Goal: Task Accomplishment & Management: Complete application form

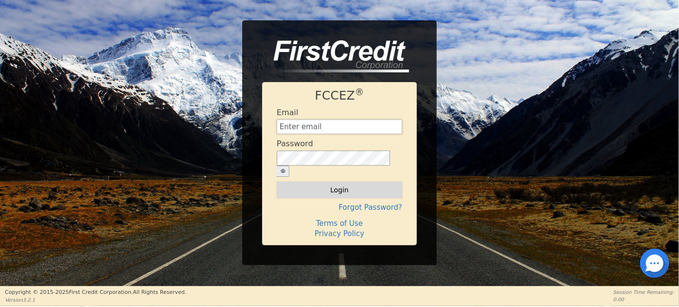
type input "[EMAIL_ADDRESS][DOMAIN_NAME]"
click at [315, 186] on button "Login" at bounding box center [339, 190] width 125 height 17
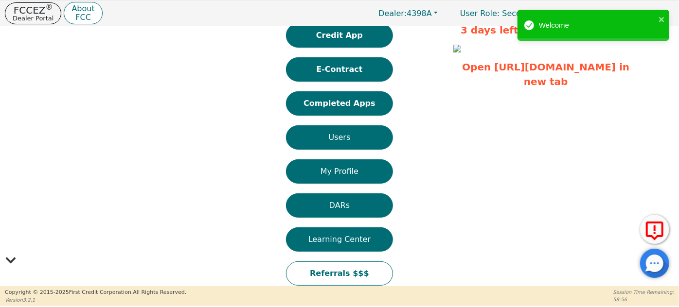
scroll to position [27, 0]
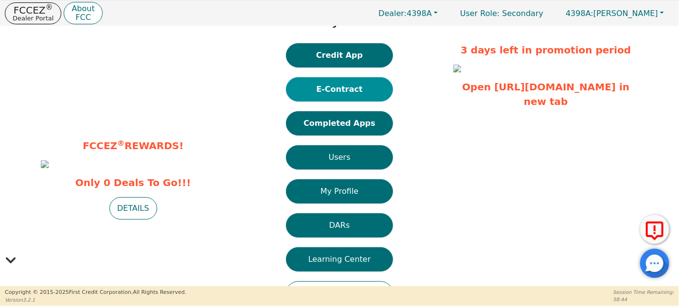
click at [368, 89] on button "E-Contract" at bounding box center [339, 89] width 107 height 24
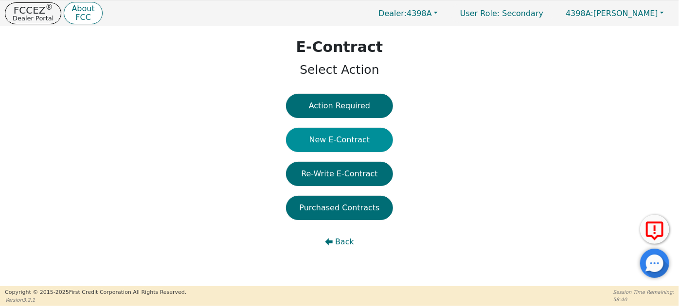
click at [351, 142] on button "New E-Contract" at bounding box center [339, 140] width 107 height 24
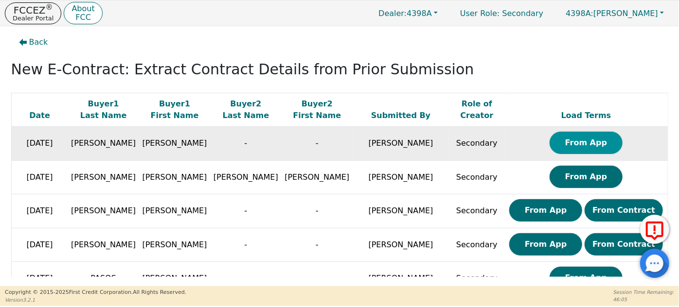
click at [568, 138] on button "From App" at bounding box center [586, 143] width 73 height 22
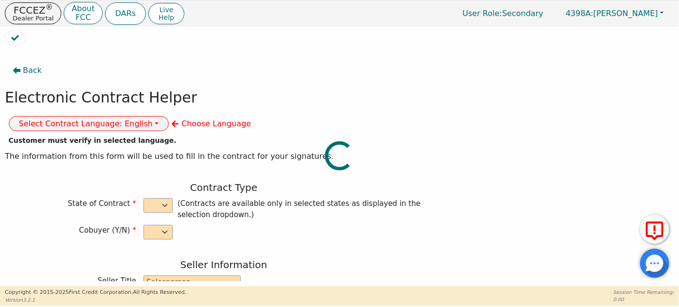
select select "n"
type input "CREDIT ANALYST"
type input "[PERSON_NAME]"
type input "INTEGRITY SOLUTIONS [US_STATE]"
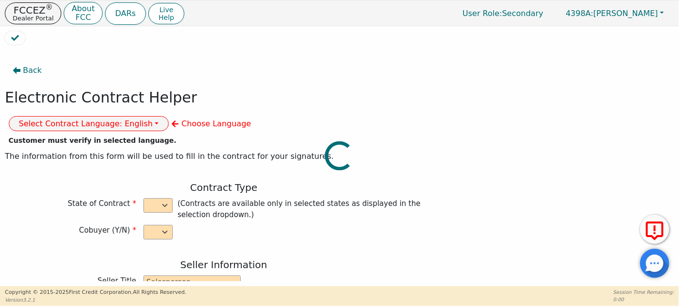
type input "[STREET_ADDRESS]"
type input "ORLANDO"
select select "FL"
type input "32819"
type input "[PERSON_NAME]"
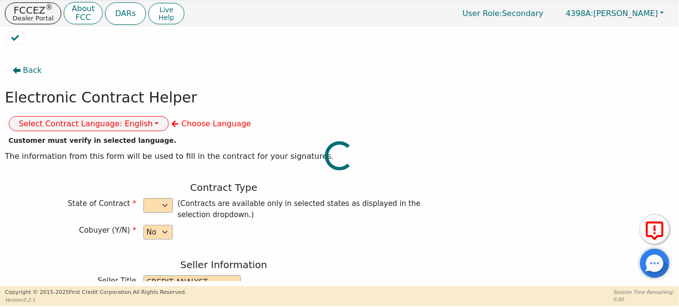
type input "[PERSON_NAME]"
type input "[EMAIL_ADDRESS][DOMAIN_NAME]"
type input "[STREET_ADDRESS][PERSON_NAME]"
type input "GARLAND"
select select "[GEOGRAPHIC_DATA]"
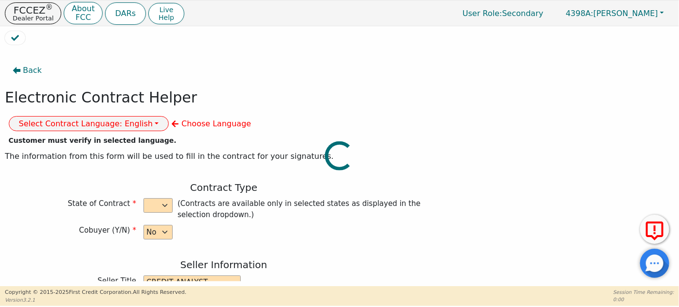
type input "75041"
type input "[DATE]"
type input "17.99"
type input "[DATE]"
type input "60"
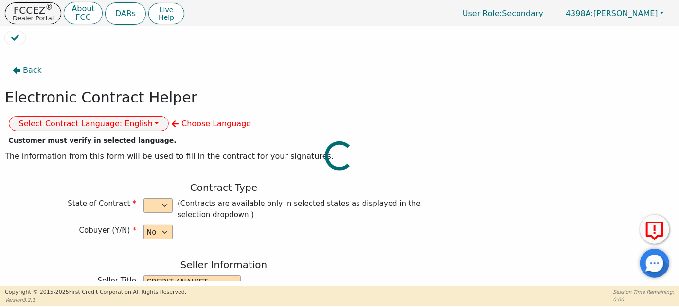
type input "0"
type input "[CREDIT_CARD_NUMBER]"
type input "8490.00"
type input "0.00"
type input "8490.00"
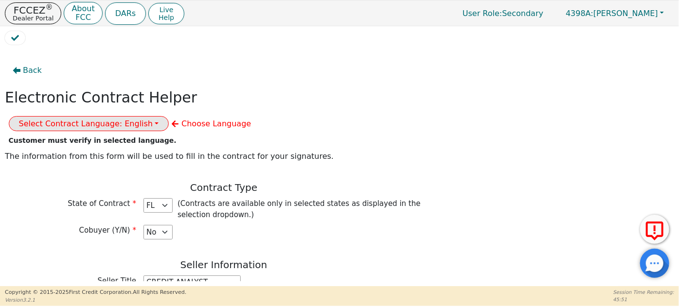
click at [169, 116] on button "Select Contract Language: English" at bounding box center [89, 123] width 160 height 15
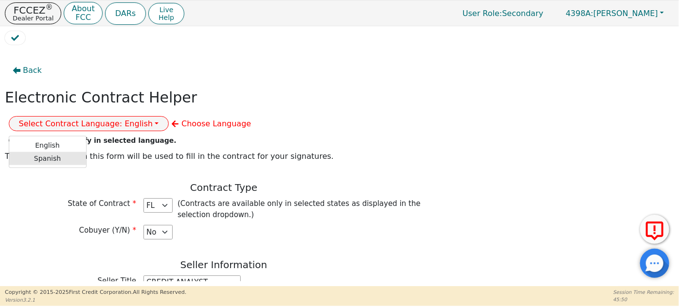
click at [86, 152] on link "Spanish" at bounding box center [47, 158] width 77 height 13
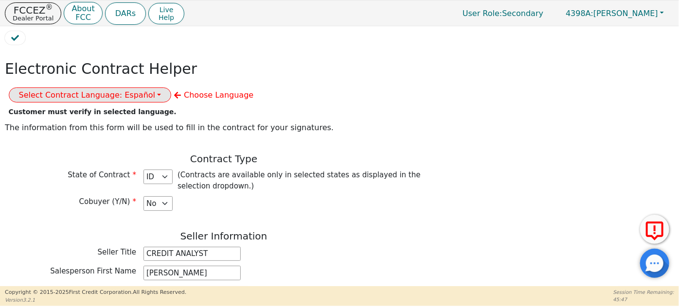
scroll to position [44, 0]
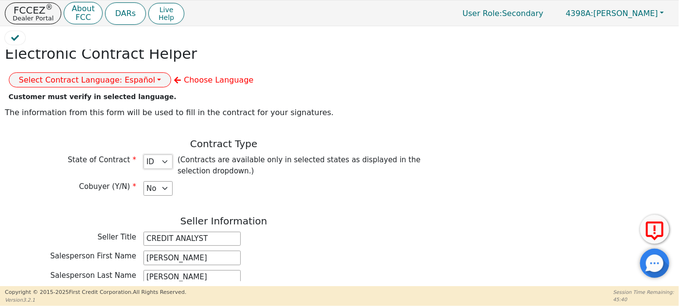
click at [166, 155] on select "AZ CA CO [GEOGRAPHIC_DATA] [GEOGRAPHIC_DATA] [GEOGRAPHIC_DATA] IA ID [GEOGRAPHI…" at bounding box center [157, 162] width 29 height 15
select select "[GEOGRAPHIC_DATA]"
click at [143, 155] on select "AZ CA CO [GEOGRAPHIC_DATA] [GEOGRAPHIC_DATA] [GEOGRAPHIC_DATA] IA ID [GEOGRAPHI…" at bounding box center [157, 162] width 29 height 15
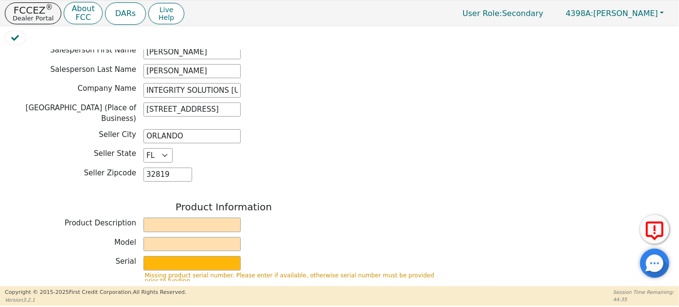
scroll to position [265, 0]
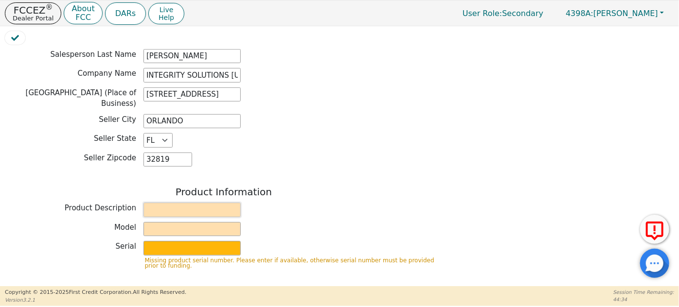
click at [157, 203] on input "text" at bounding box center [191, 210] width 97 height 15
type input "WHOLE HOUSE WATER TREATMENT SYSTEM"
click at [178, 222] on input "text" at bounding box center [191, 229] width 97 height 15
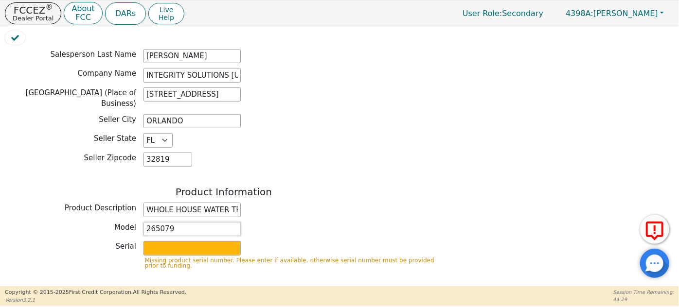
type input "2650797"
drag, startPoint x: 175, startPoint y: 199, endPoint x: 137, endPoint y: 210, distance: 38.8
click at [137, 210] on div "Product Information Product Description WHOLE HOUSE WATER TREATMENT SYSTEM Mode…" at bounding box center [224, 231] width 438 height 91
click at [196, 222] on input "text" at bounding box center [191, 229] width 97 height 15
type input "[PERSON_NAME]"
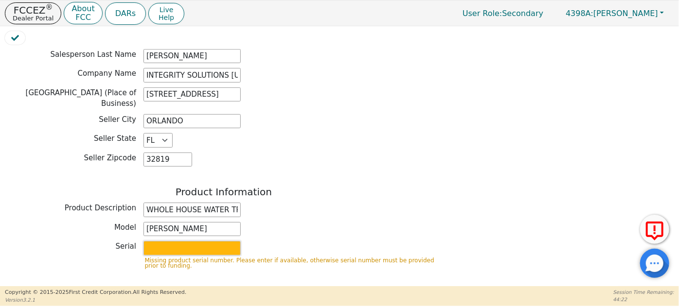
click at [183, 241] on input "text" at bounding box center [191, 248] width 97 height 15
paste input "2650797"
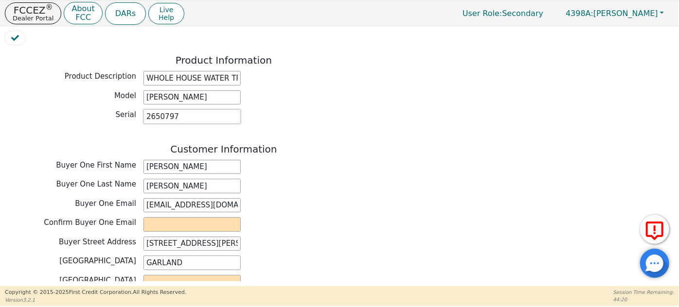
scroll to position [398, 0]
type input "2650797"
click at [207, 197] on input "[EMAIL_ADDRESS][DOMAIN_NAME]" at bounding box center [191, 204] width 97 height 15
click at [196, 216] on input "email" at bounding box center [191, 223] width 97 height 15
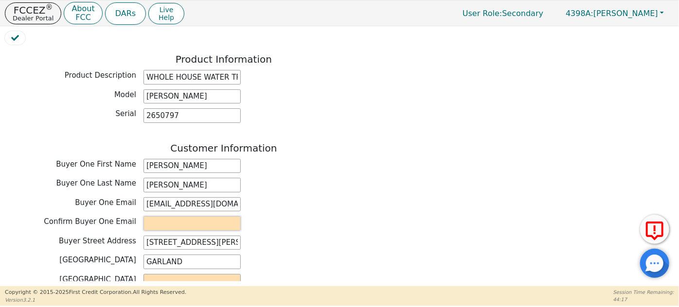
paste input "[EMAIL_ADDRESS][DOMAIN_NAME]"
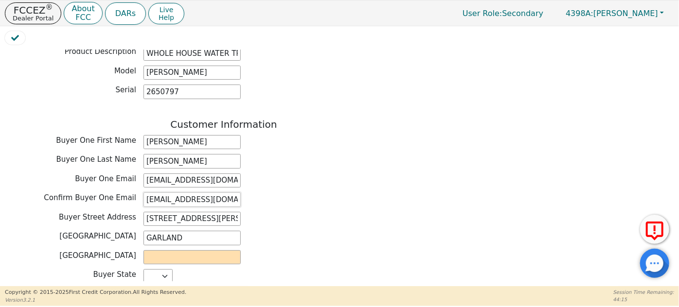
scroll to position [442, 0]
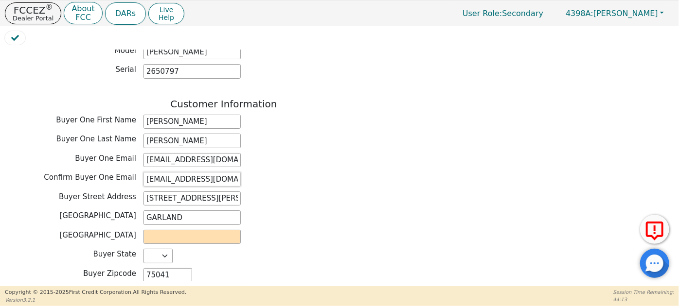
type input "[EMAIL_ADDRESS][DOMAIN_NAME]"
drag, startPoint x: 196, startPoint y: 187, endPoint x: 111, endPoint y: 192, distance: 84.3
click at [111, 211] on div "Buyer City GARLAND" at bounding box center [224, 218] width 438 height 15
click at [189, 230] on input "text" at bounding box center [191, 237] width 97 height 15
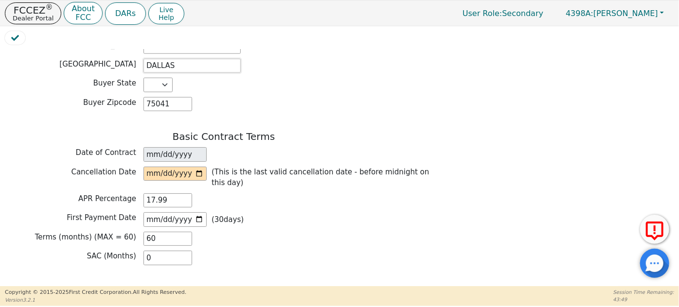
scroll to position [619, 0]
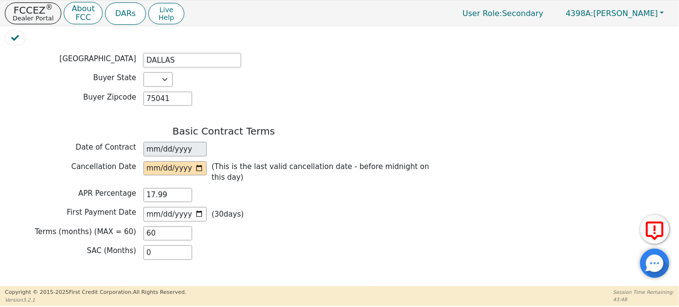
type input "DALLAS"
click at [200, 161] on input "date" at bounding box center [174, 168] width 63 height 15
click at [194, 161] on input "[DATE]" at bounding box center [174, 168] width 63 height 15
click at [204, 161] on input "[DATE]" at bounding box center [174, 168] width 63 height 15
click at [197, 161] on input "[DATE]" at bounding box center [174, 168] width 63 height 15
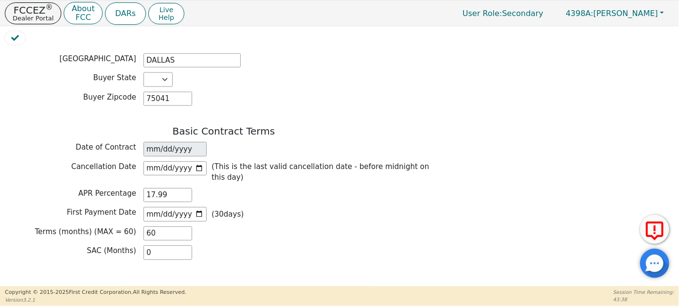
click at [250, 188] on div "APR Percentage 17.99" at bounding box center [224, 195] width 438 height 15
click at [198, 161] on input "[DATE]" at bounding box center [174, 168] width 63 height 15
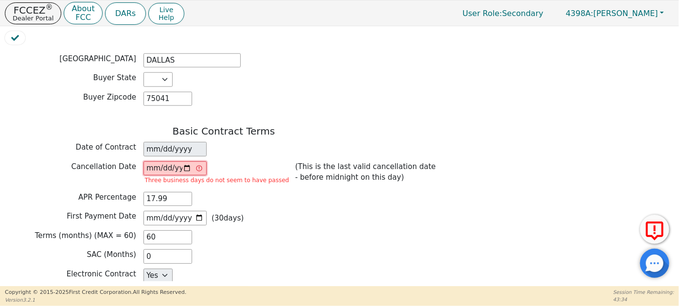
click at [198, 161] on input "[DATE]" at bounding box center [174, 168] width 63 height 15
click at [176, 161] on input "[DATE]" at bounding box center [174, 168] width 63 height 15
click at [188, 161] on input "[DATE]" at bounding box center [174, 168] width 63 height 15
type input "[DATE]"
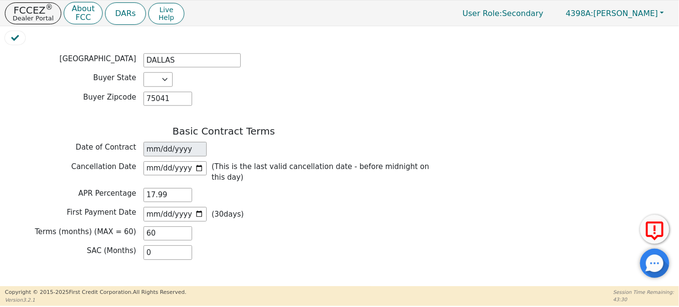
click at [258, 188] on div "APR Percentage 17.99" at bounding box center [224, 195] width 438 height 15
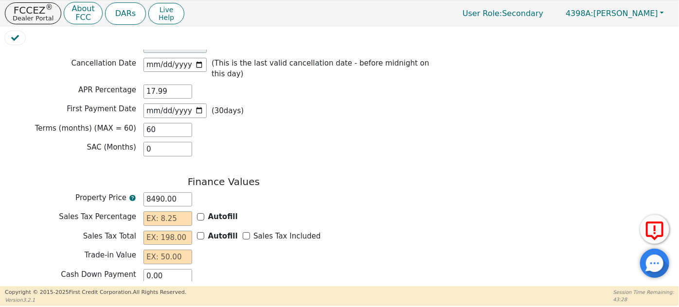
scroll to position [751, 0]
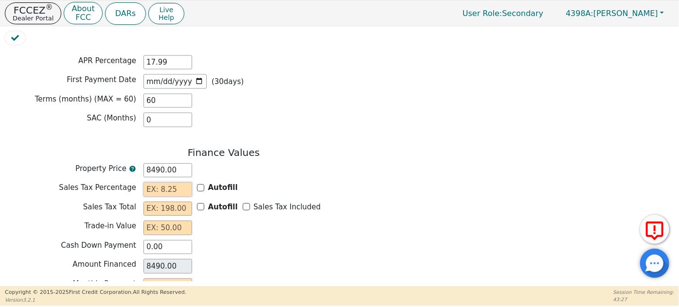
click at [183, 182] on input "text" at bounding box center [167, 189] width 49 height 15
type input "0.00"
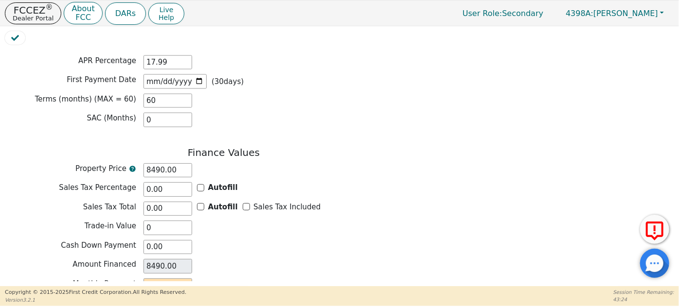
type input "0.00"
click at [300, 182] on div "Sales Tax Percentage 0.00 Autofill" at bounding box center [224, 190] width 438 height 17
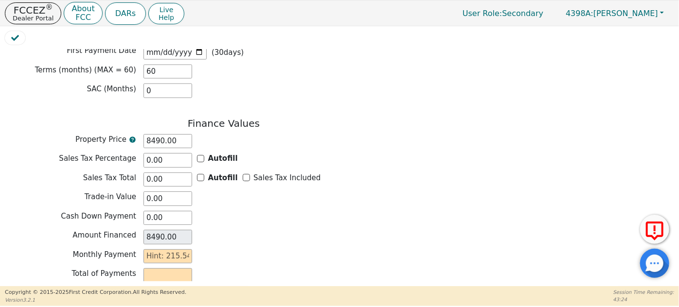
scroll to position [794, 0]
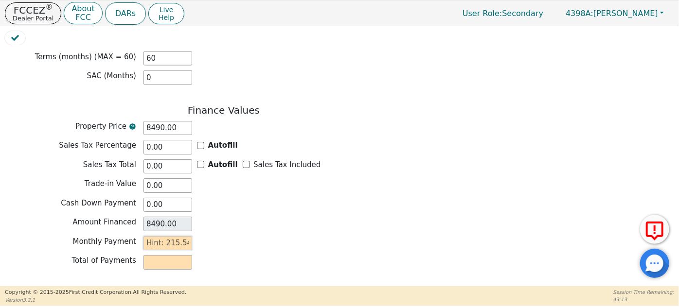
click at [168, 236] on input "text" at bounding box center [167, 243] width 49 height 15
type input "1"
type input "60.00"
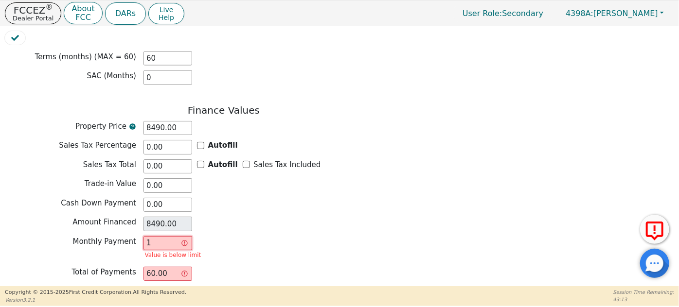
type input "16"
type input "960.00"
type input "164"
type input "9840.00"
type input "164.7"
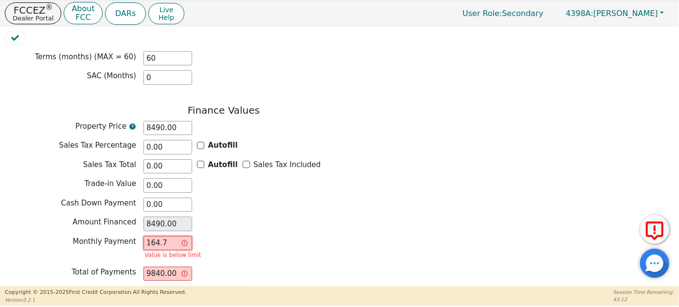
type input "9882.00"
type input "164.77"
type input "9886.20"
type input "164.77"
click at [273, 217] on div "Amount Financed 8490.00" at bounding box center [224, 225] width 438 height 17
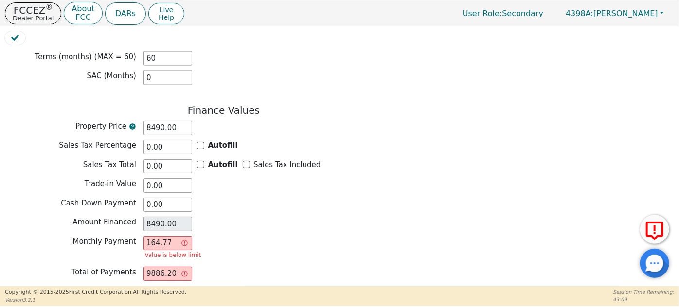
click at [205, 140] on div "Autofill" at bounding box center [217, 145] width 41 height 11
click at [199, 142] on input "Autofill" at bounding box center [200, 145] width 7 height 7
checkbox input "true"
click at [200, 161] on input "Autofill" at bounding box center [200, 164] width 7 height 7
checkbox input "false"
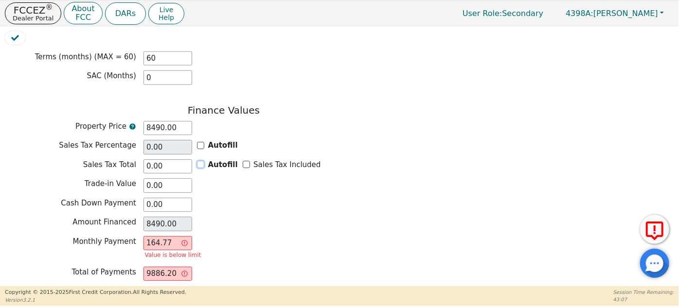
checkbox input "false"
type input "0.00"
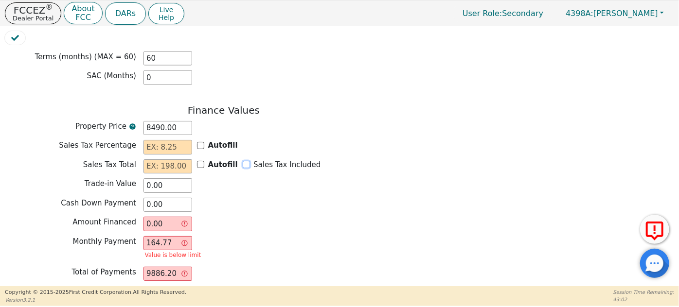
click at [245, 161] on input "Sales Tax Included" at bounding box center [246, 164] width 7 height 7
checkbox input "true"
type input "0.00"
type input "8490.00"
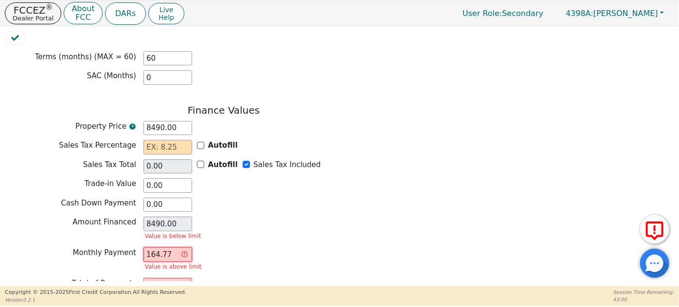
click at [183, 248] on input "164.77" at bounding box center [167, 255] width 49 height 15
type input "0.00"
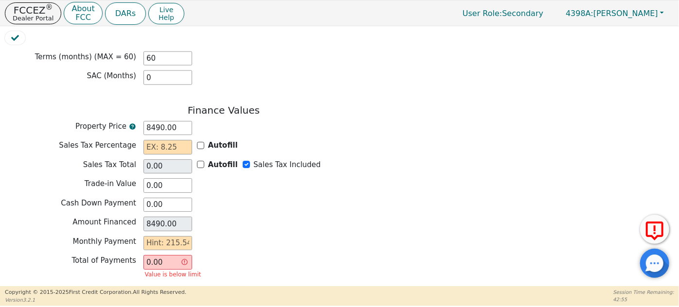
click at [246, 236] on div "Monthly Payment" at bounding box center [224, 243] width 438 height 15
click at [166, 198] on input "0.00" at bounding box center [167, 205] width 49 height 15
type input "2"
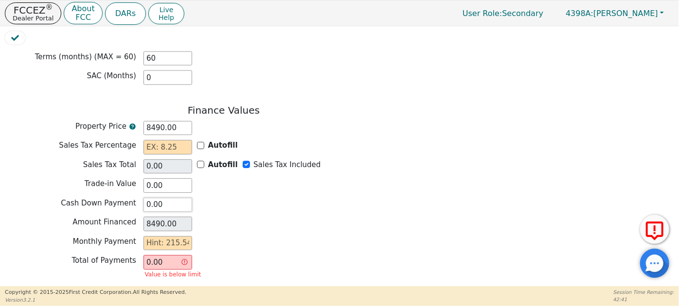
type input "8488.00"
type input "20"
type input "8470.00"
type input "200"
type input "8290.00"
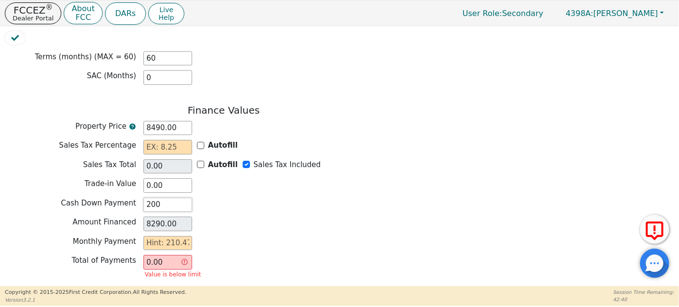
type input "2000"
type input "6490.00"
click at [253, 255] on div "Total of Payments 0.00 Value is below limit" at bounding box center [224, 268] width 438 height 26
type input "2000.00"
click at [162, 236] on input "text" at bounding box center [167, 243] width 49 height 15
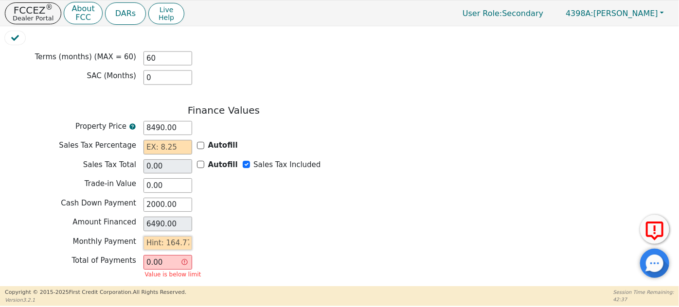
type input "1"
type input "60.00"
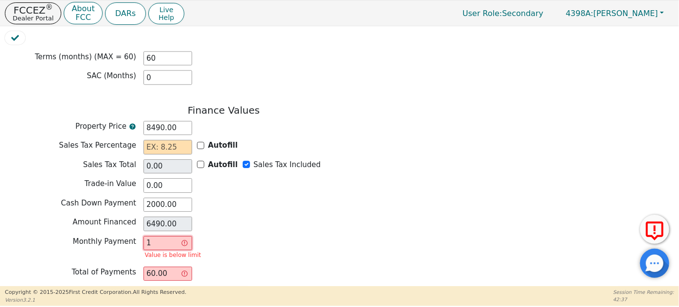
type input "16"
type input "960.00"
type input "164"
type input "9840.00"
type input "164.7"
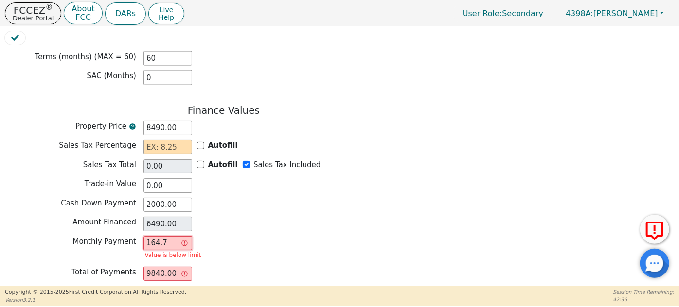
type input "9882.00"
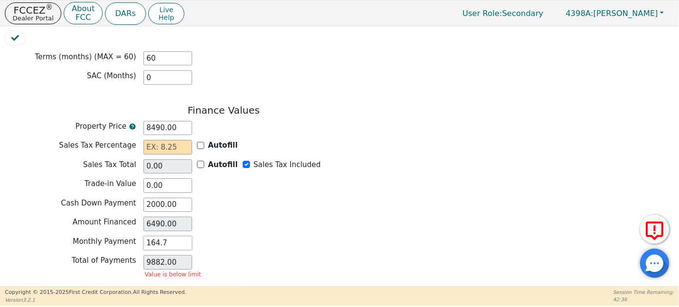
type input "164.77"
type input "9886.20"
type input "164.77"
click at [294, 217] on div "Finance Values Property Price 8490.00 Sales Tax Percentage Autofill Sales Tax T…" at bounding box center [224, 190] width 438 height 170
click at [162, 140] on input "text" at bounding box center [167, 147] width 49 height 15
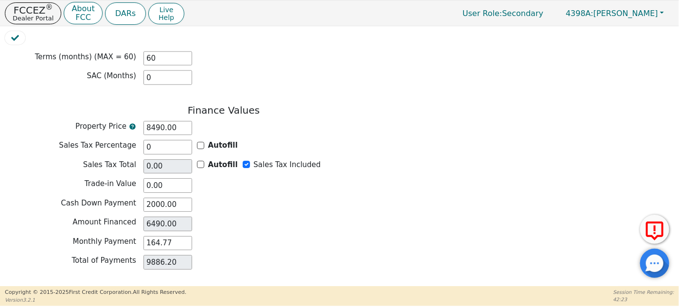
type input "0.00"
click at [60, 289] on button "Review & Begin Contract" at bounding box center [61, 300] width 112 height 22
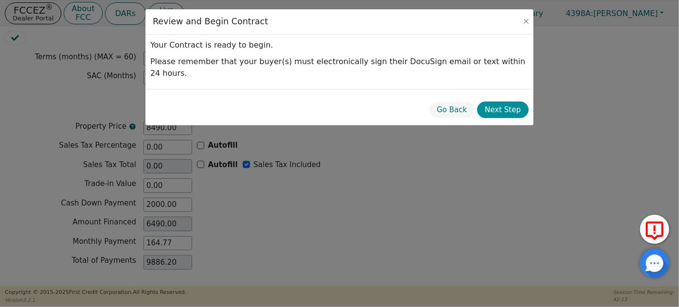
click at [508, 102] on button "Next Step" at bounding box center [503, 110] width 52 height 17
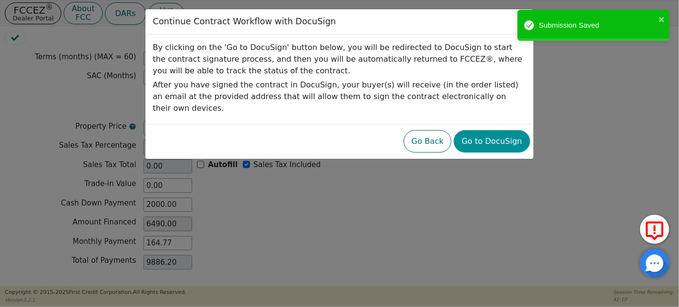
click at [506, 132] on button "Go to DocuSign" at bounding box center [492, 141] width 76 height 22
